Goal: Find specific page/section: Find specific page/section

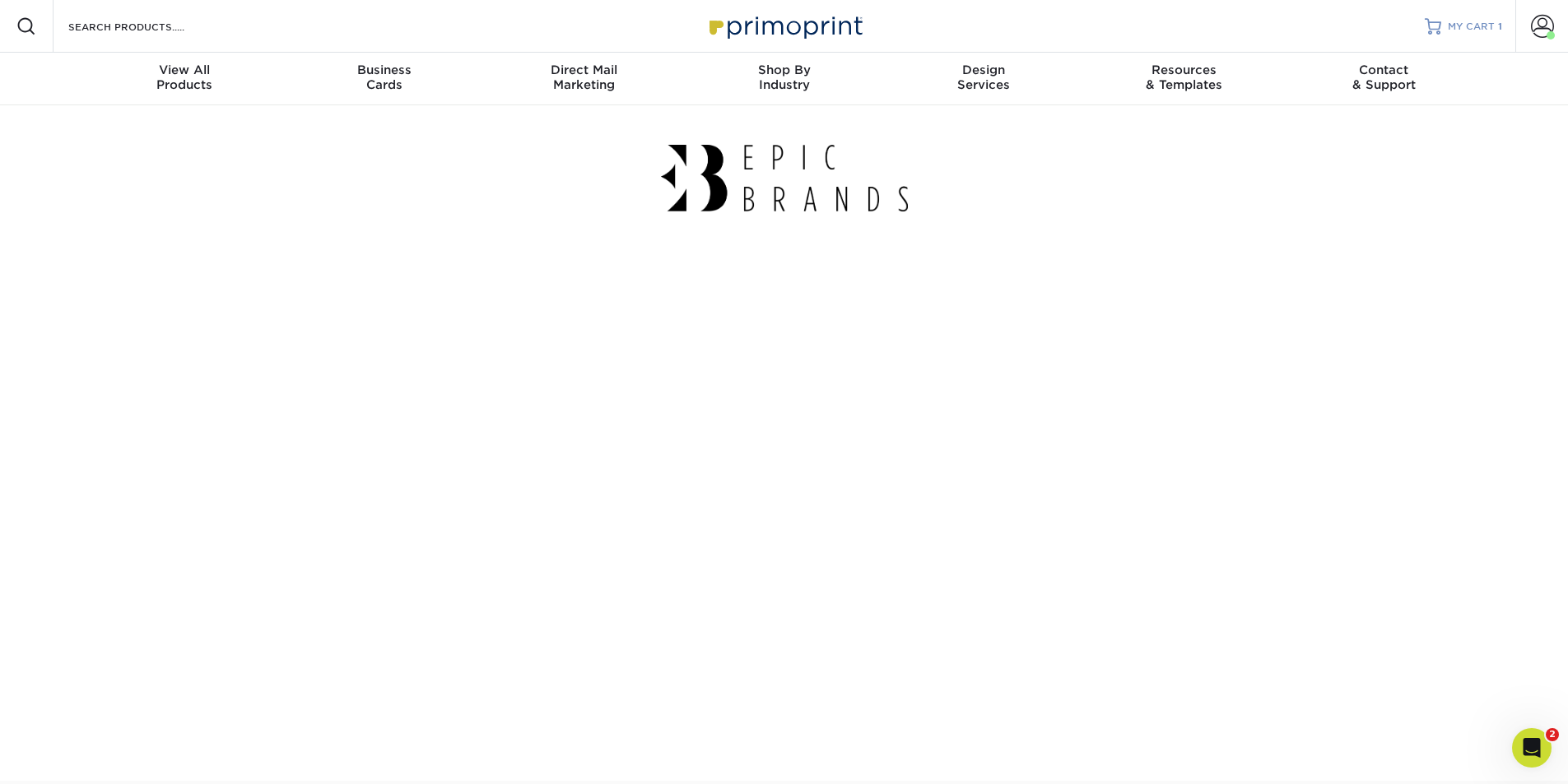
click at [1459, 25] on span "MY CART" at bounding box center [1472, 27] width 47 height 14
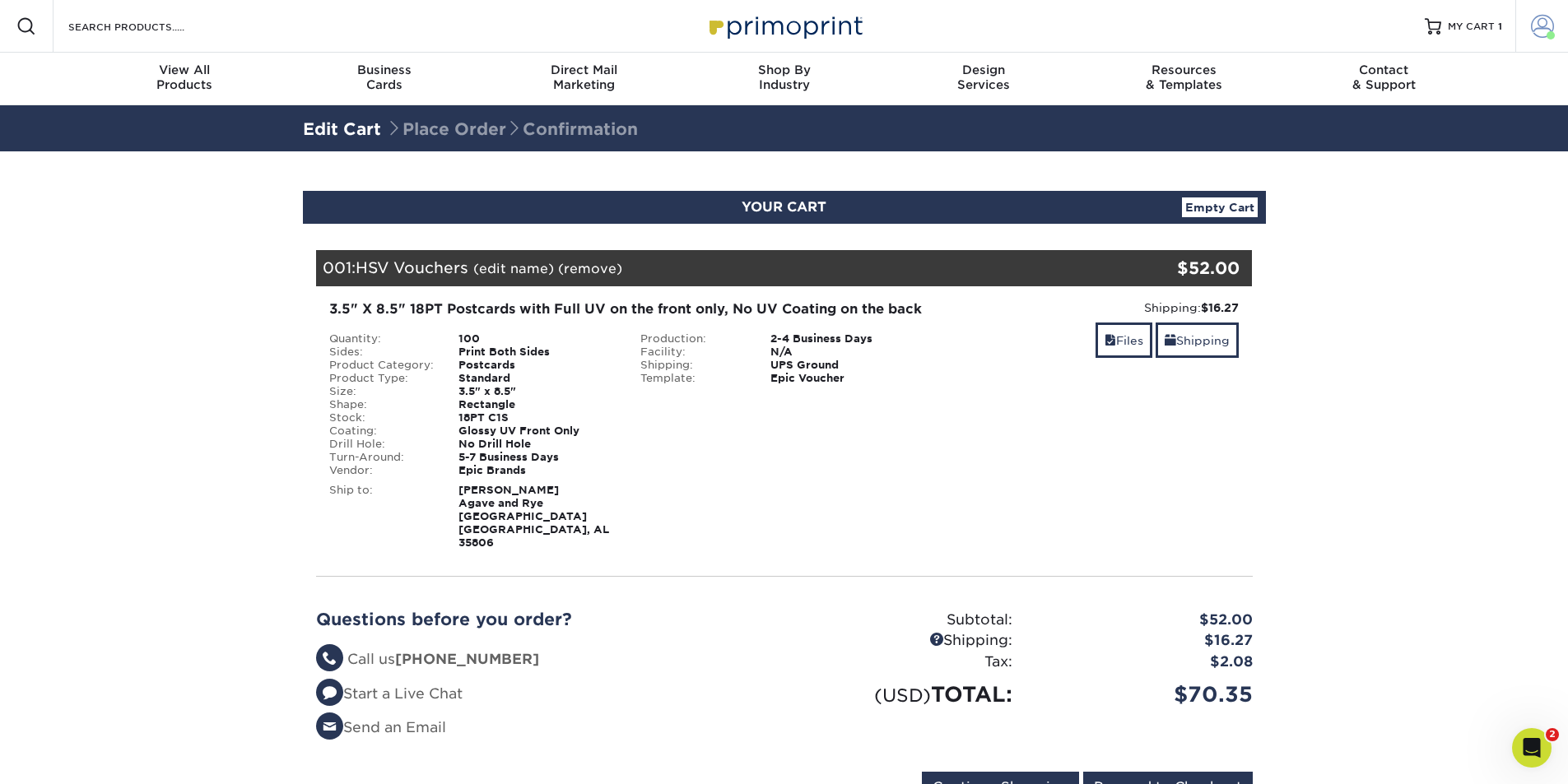
click at [1552, 23] on span at bounding box center [1543, 26] width 23 height 23
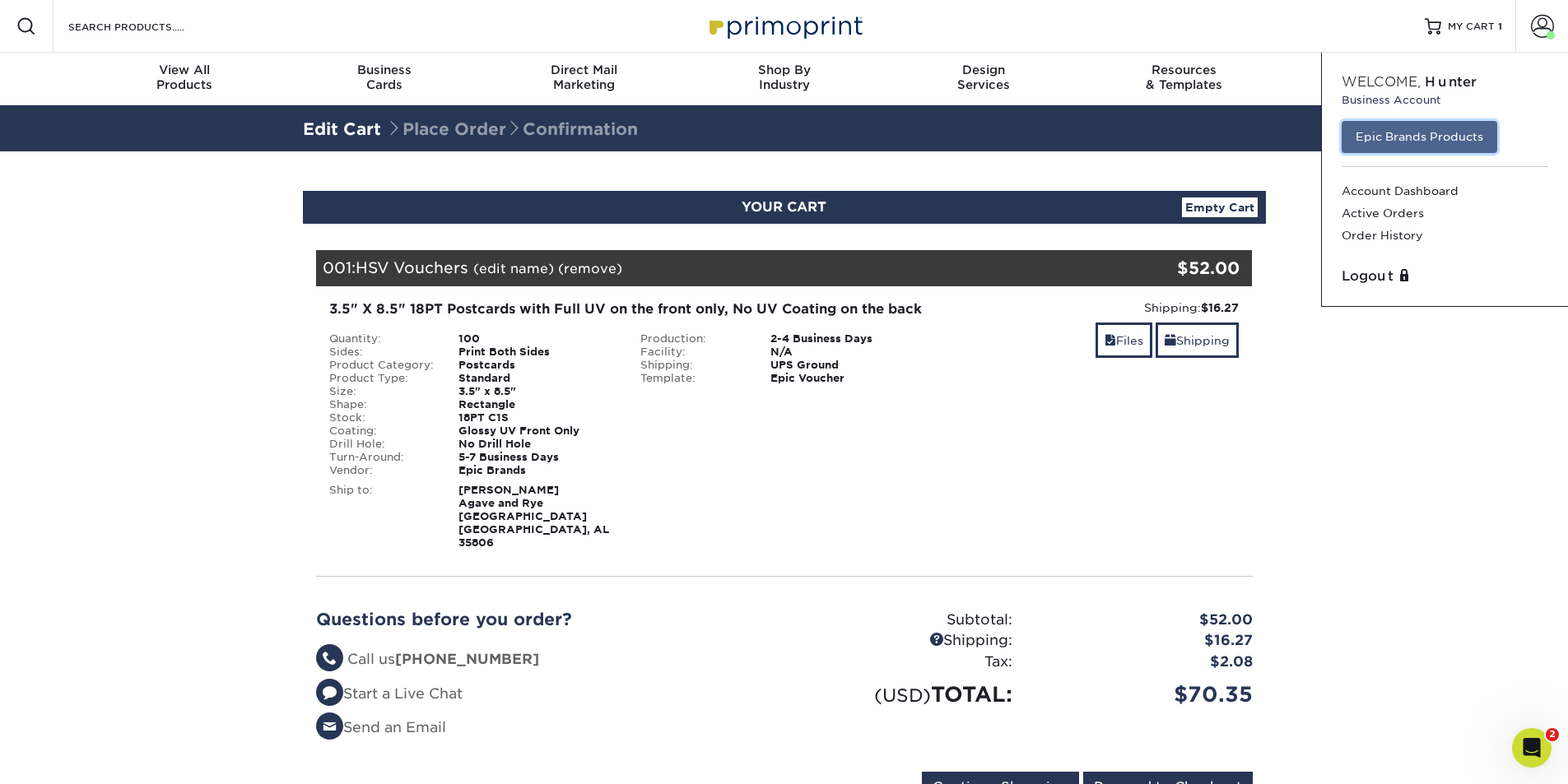
click at [1426, 138] on link "Epic Brands Products" at bounding box center [1419, 136] width 155 height 31
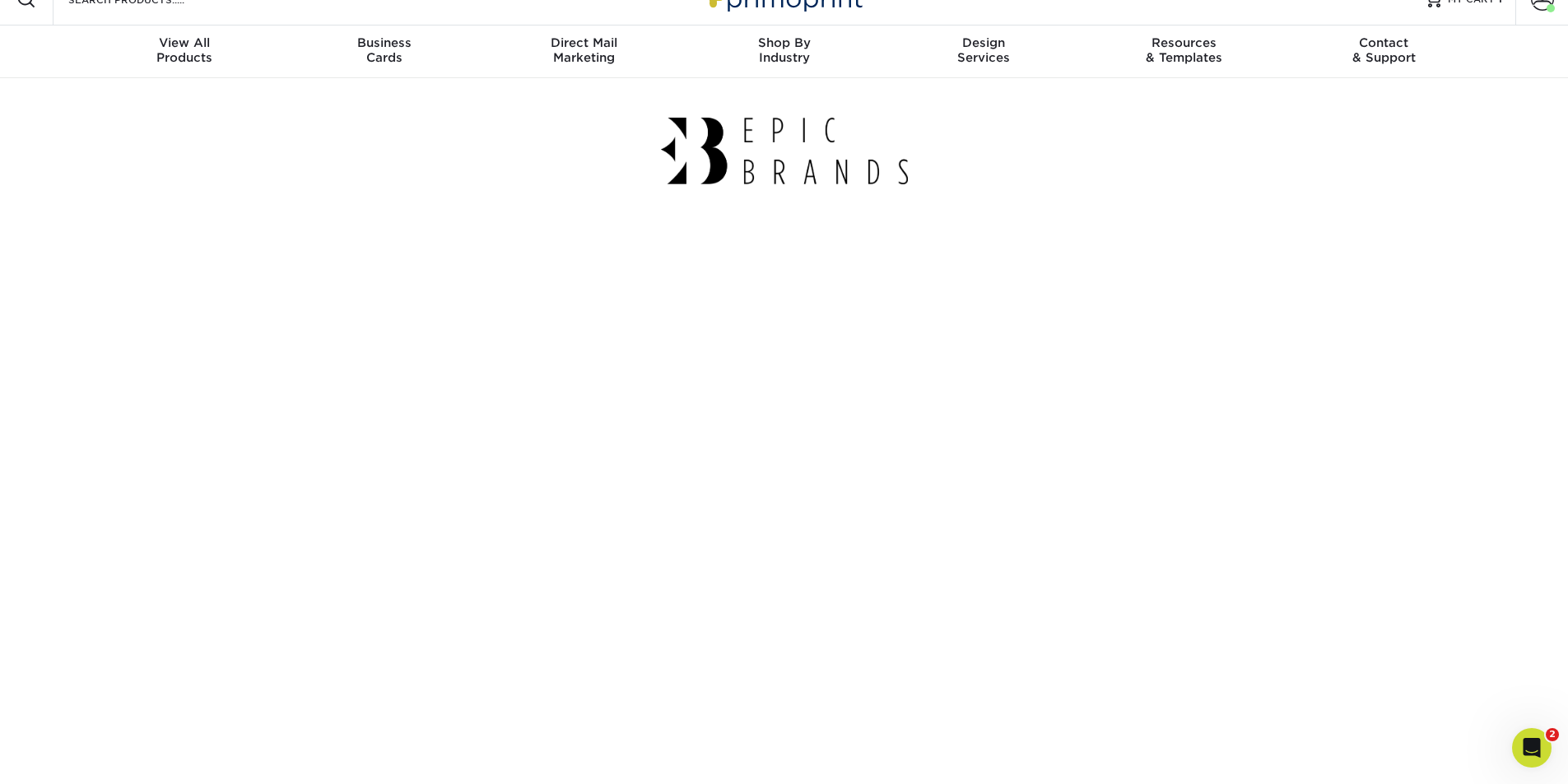
scroll to position [4, 0]
